Goal: Transaction & Acquisition: Purchase product/service

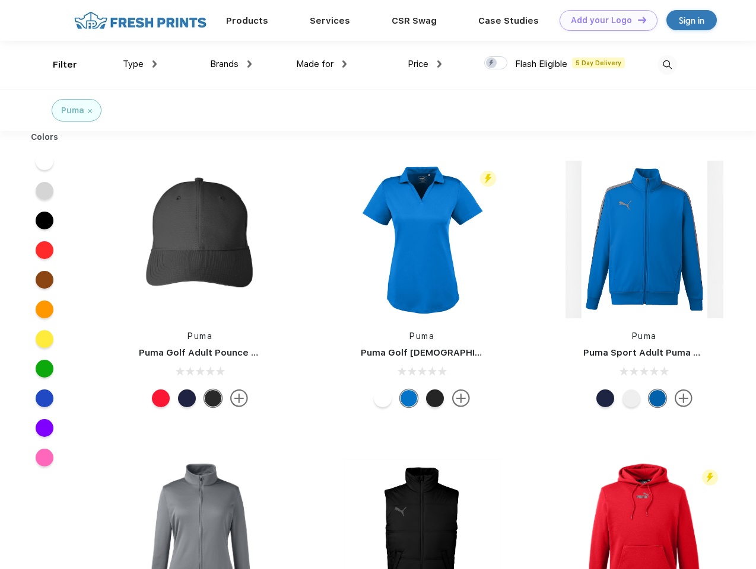
click at [604, 20] on link "Add your Logo Design Tool" at bounding box center [608, 20] width 98 height 21
click at [0, 0] on div "Design Tool" at bounding box center [0, 0] width 0 height 0
click at [636, 20] on link "Add your Logo Design Tool" at bounding box center [608, 20] width 98 height 21
click at [57, 65] on div "Filter" at bounding box center [65, 65] width 24 height 14
click at [140, 64] on span "Type" at bounding box center [133, 64] width 21 height 11
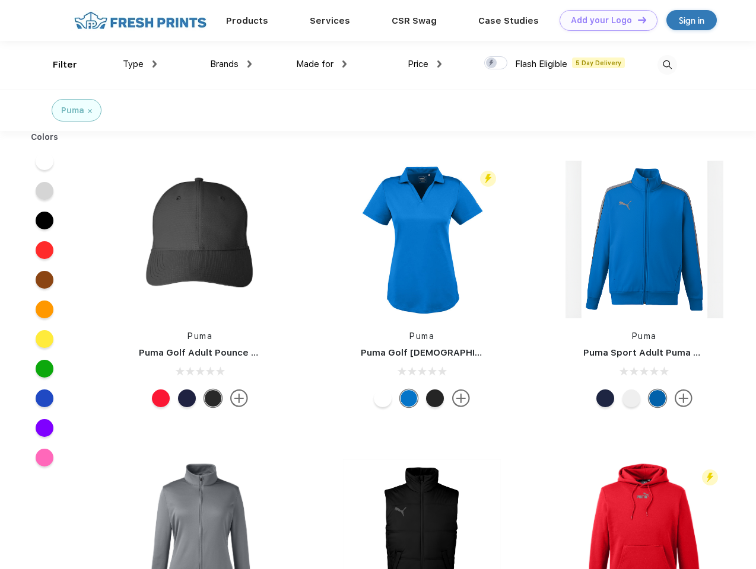
click at [231, 64] on span "Brands" at bounding box center [224, 64] width 28 height 11
click at [321, 64] on span "Made for" at bounding box center [314, 64] width 37 height 11
click at [425, 64] on span "Price" at bounding box center [417, 64] width 21 height 11
click at [496, 63] on div at bounding box center [495, 62] width 23 height 13
click at [492, 63] on input "checkbox" at bounding box center [488, 60] width 8 height 8
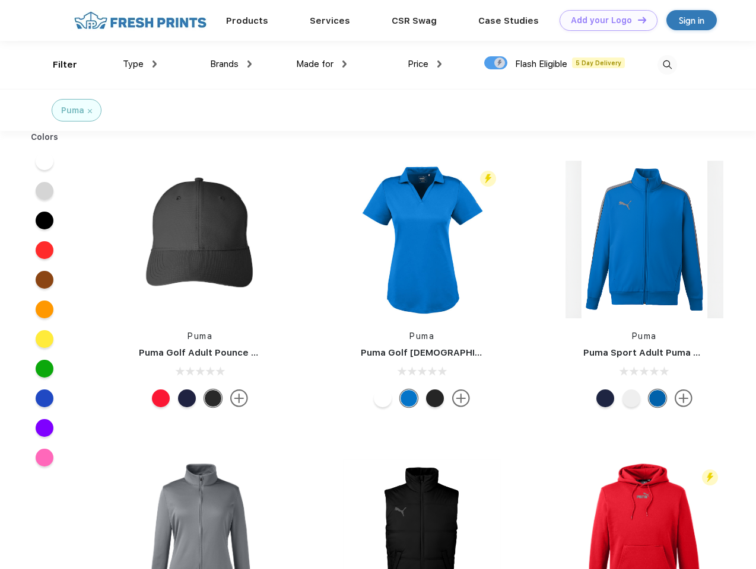
click at [667, 65] on img at bounding box center [667, 65] width 20 height 20
